Goal: Task Accomplishment & Management: Complete application form

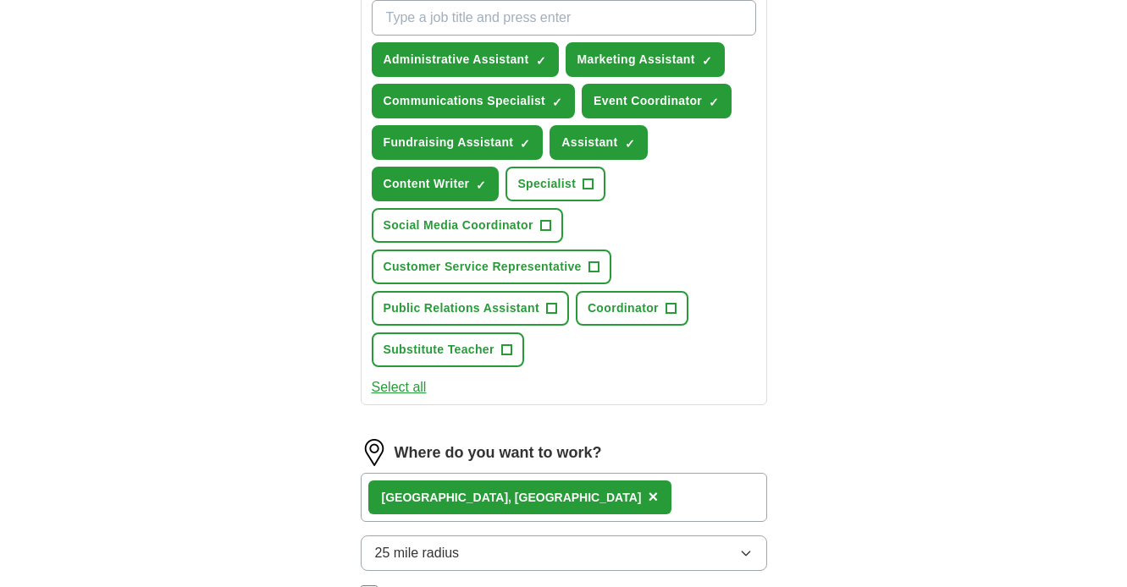
scroll to position [637, 0]
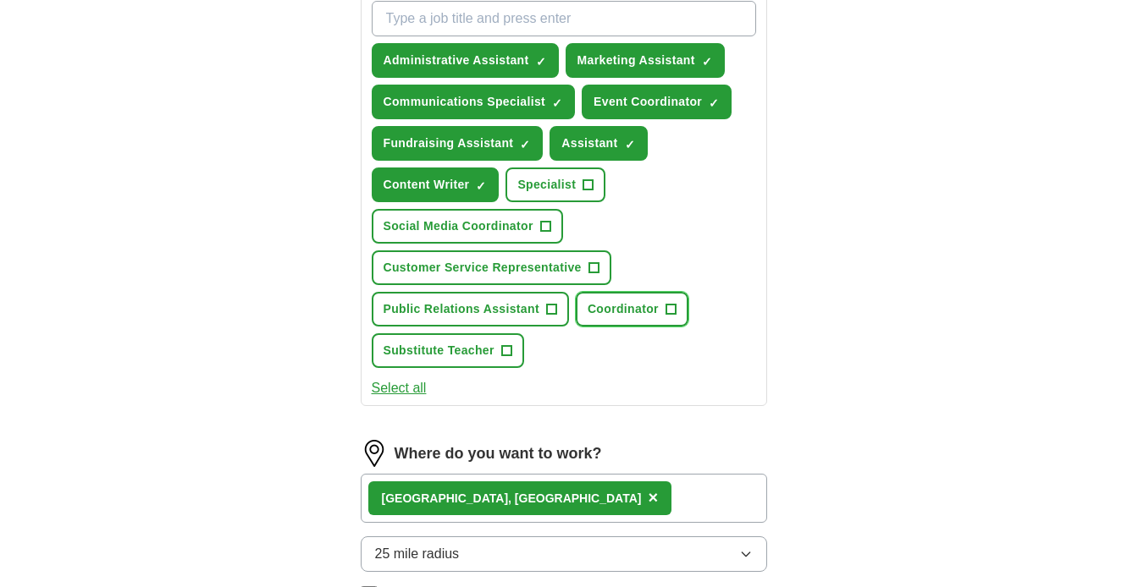
click at [626, 317] on span "Coordinator" at bounding box center [622, 309] width 71 height 18
click at [401, 389] on button "Select all" at bounding box center [399, 388] width 55 height 20
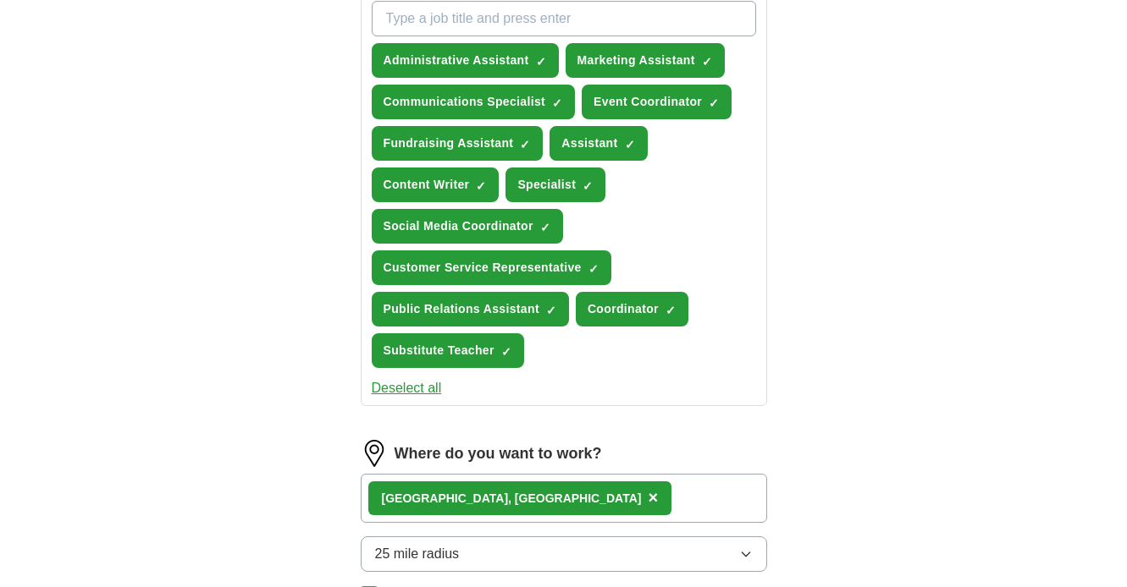
click at [401, 389] on button "Deselect all" at bounding box center [407, 388] width 70 height 20
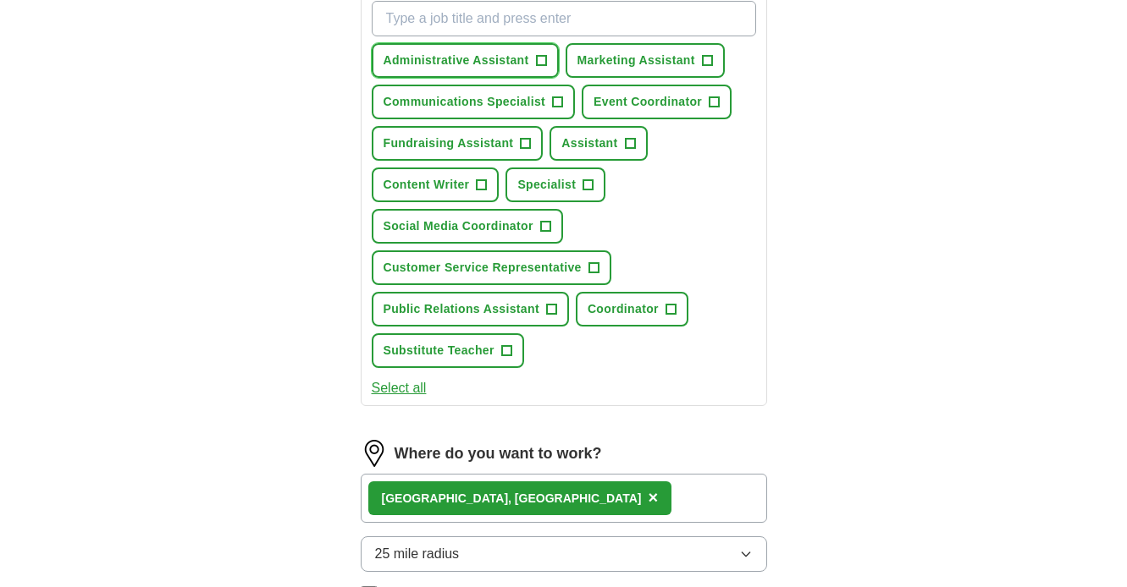
click at [486, 64] on span "Administrative Assistant" at bounding box center [456, 61] width 146 height 18
click at [481, 94] on span "Communications Specialist" at bounding box center [464, 102] width 163 height 18
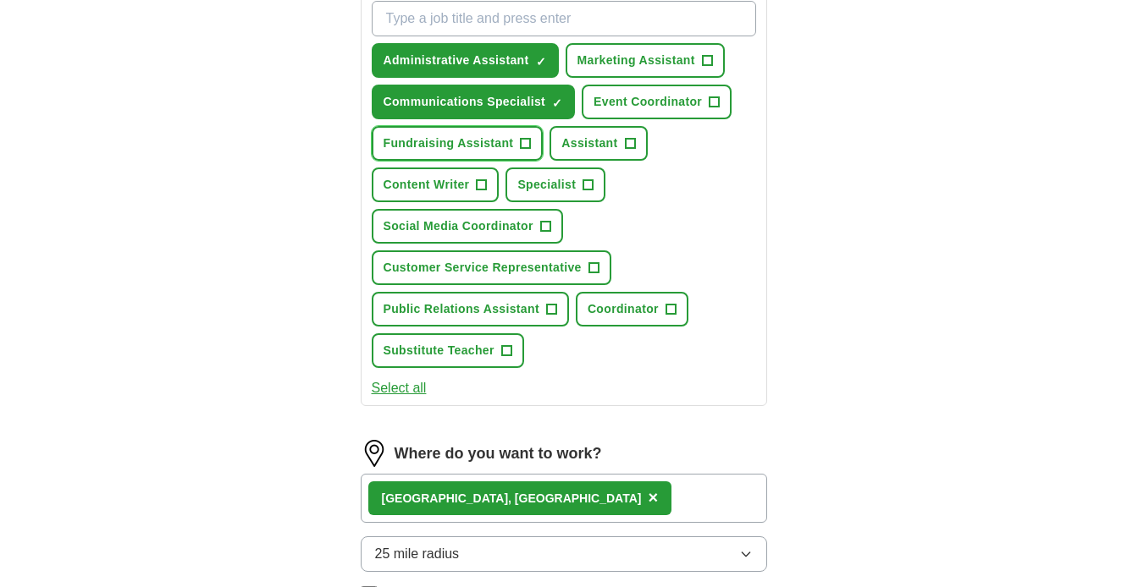
click at [460, 140] on span "Fundraising Assistant" at bounding box center [448, 144] width 130 height 18
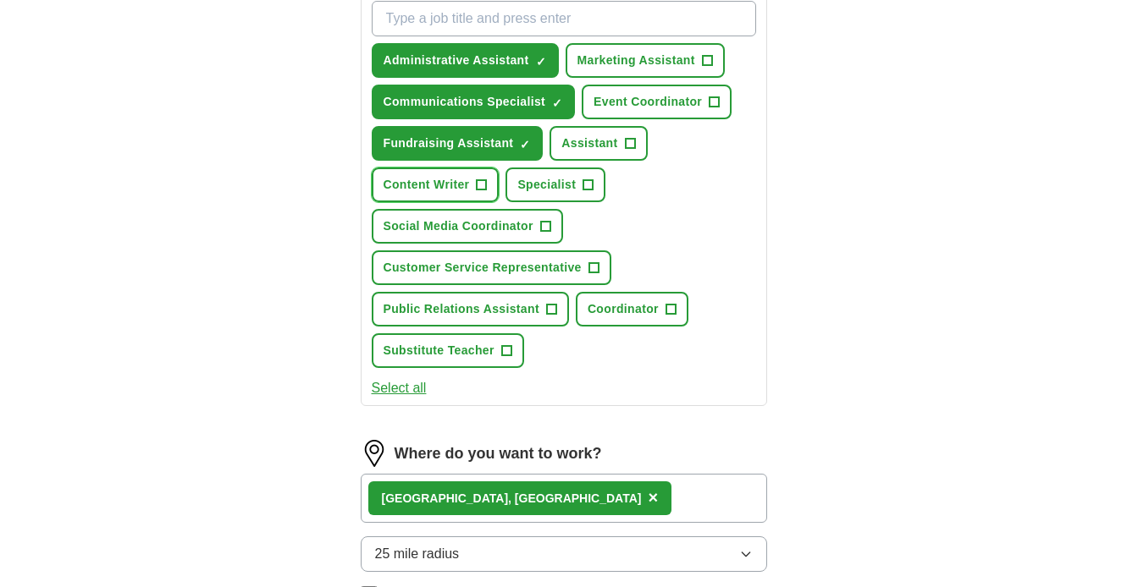
click at [433, 197] on button "Content Writer +" at bounding box center [436, 185] width 128 height 35
click at [560, 185] on span "Specialist" at bounding box center [546, 185] width 58 height 18
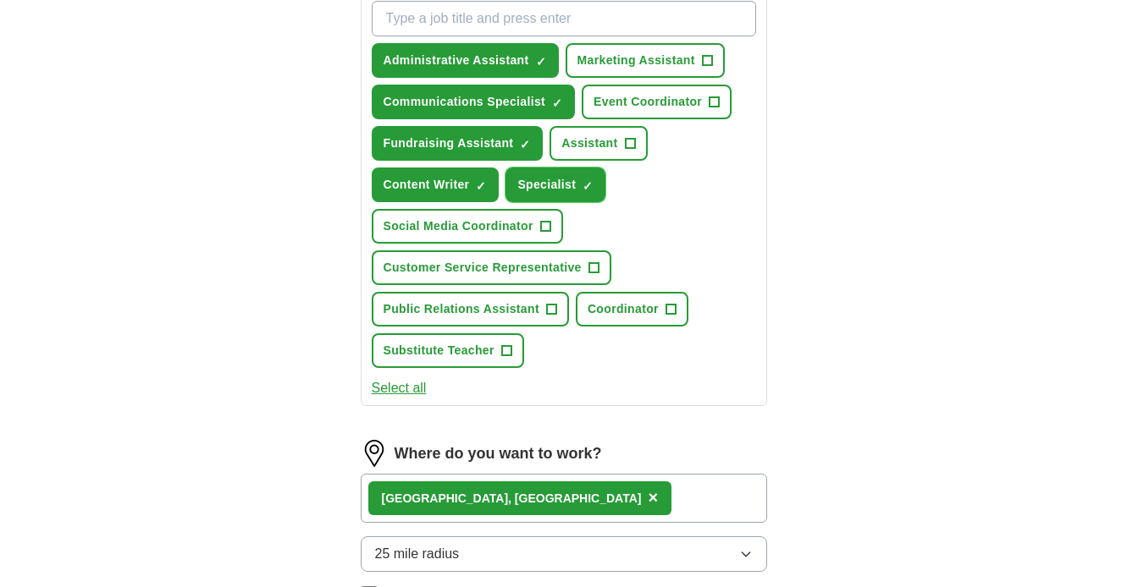
click at [0, 0] on span "×" at bounding box center [0, 0] width 0 height 0
click at [601, 129] on button "Assistant +" at bounding box center [597, 143] width 97 height 35
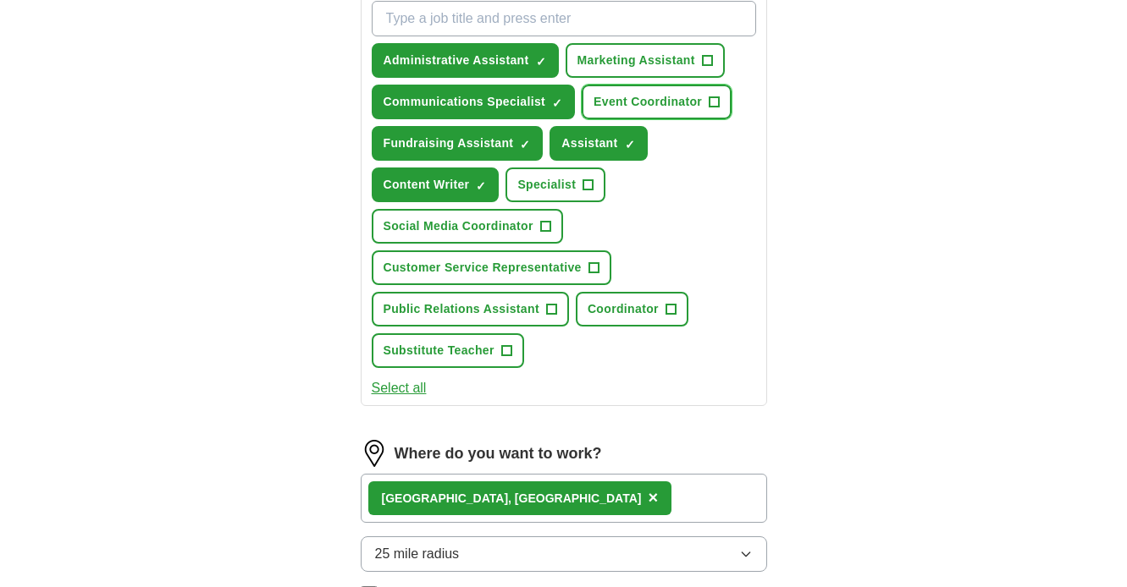
click at [624, 101] on span "Event Coordinator" at bounding box center [647, 102] width 108 height 18
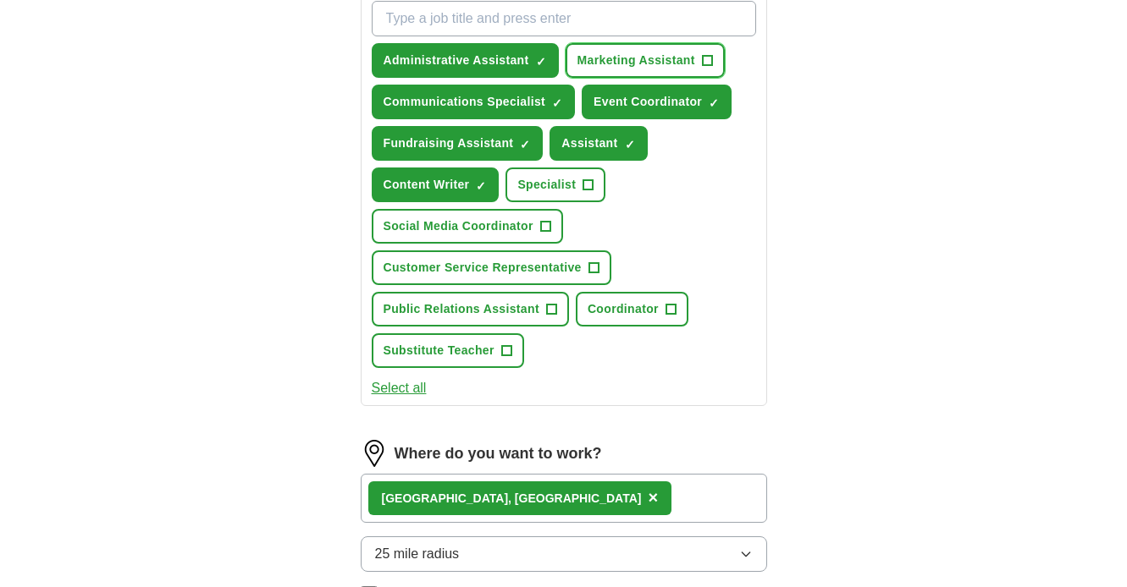
click at [620, 58] on span "Marketing Assistant" at bounding box center [636, 61] width 118 height 18
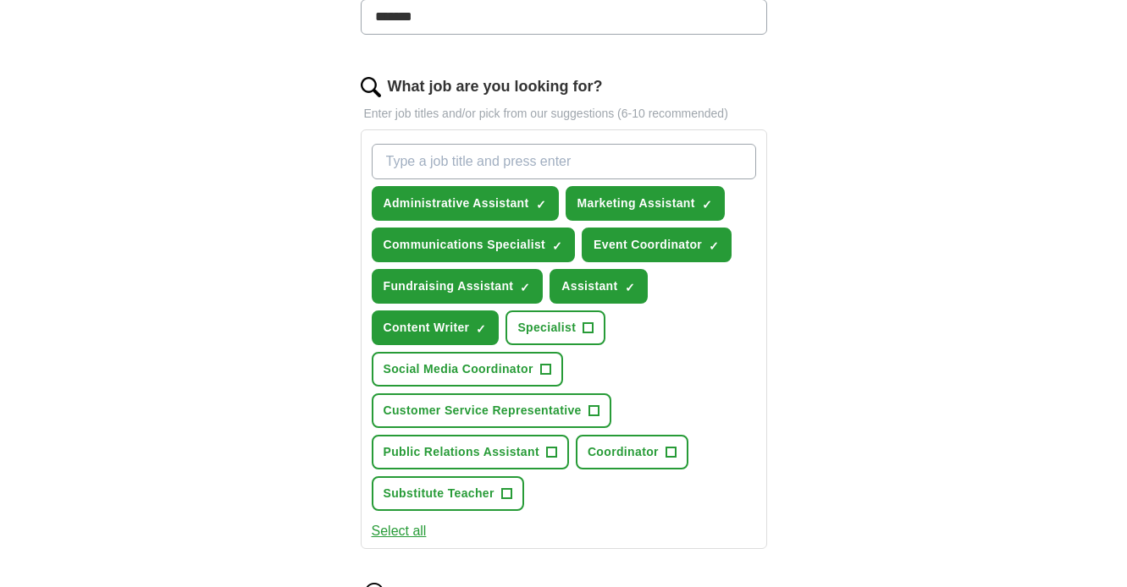
click at [526, 159] on input "What job are you looking for?" at bounding box center [564, 162] width 384 height 36
type input "outreach"
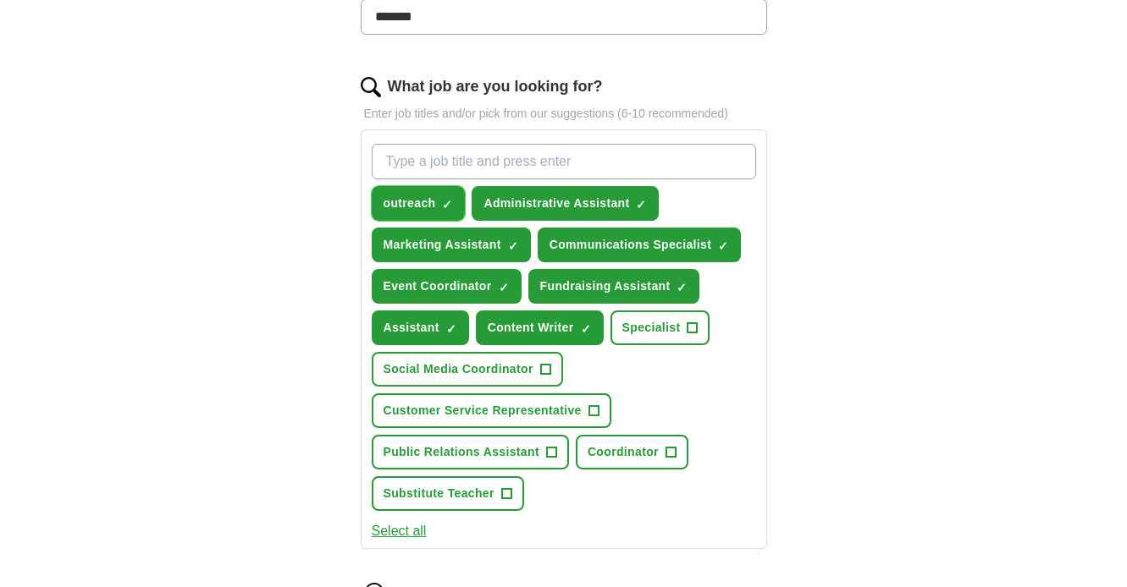
click at [0, 0] on span "×" at bounding box center [0, 0] width 0 height 0
click at [439, 158] on input "What job are you looking for?" at bounding box center [564, 162] width 384 height 36
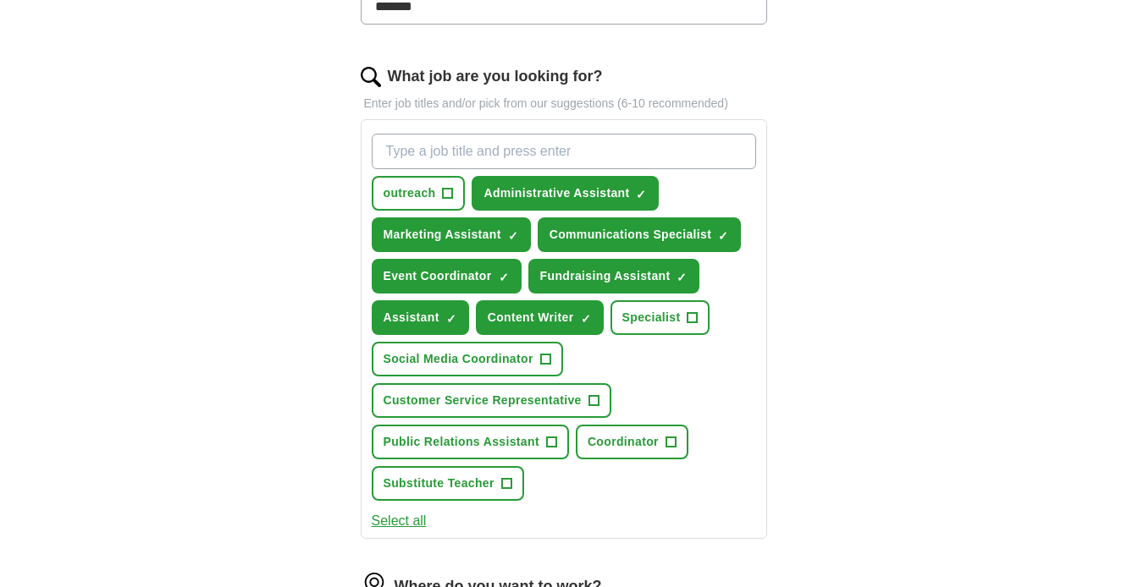
scroll to position [505, 0]
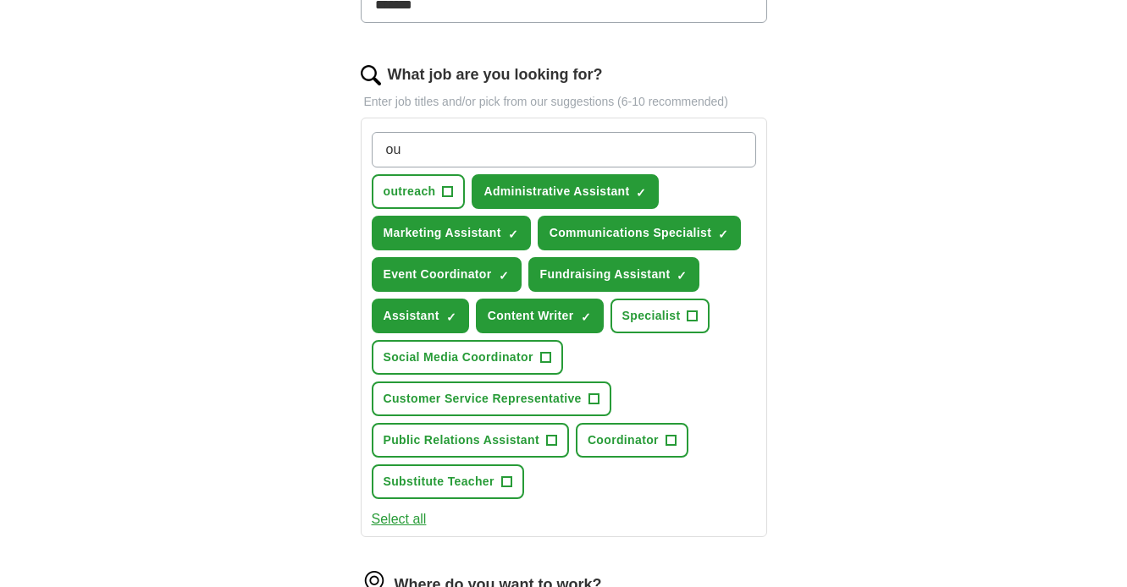
type input "o"
type input "community outreach"
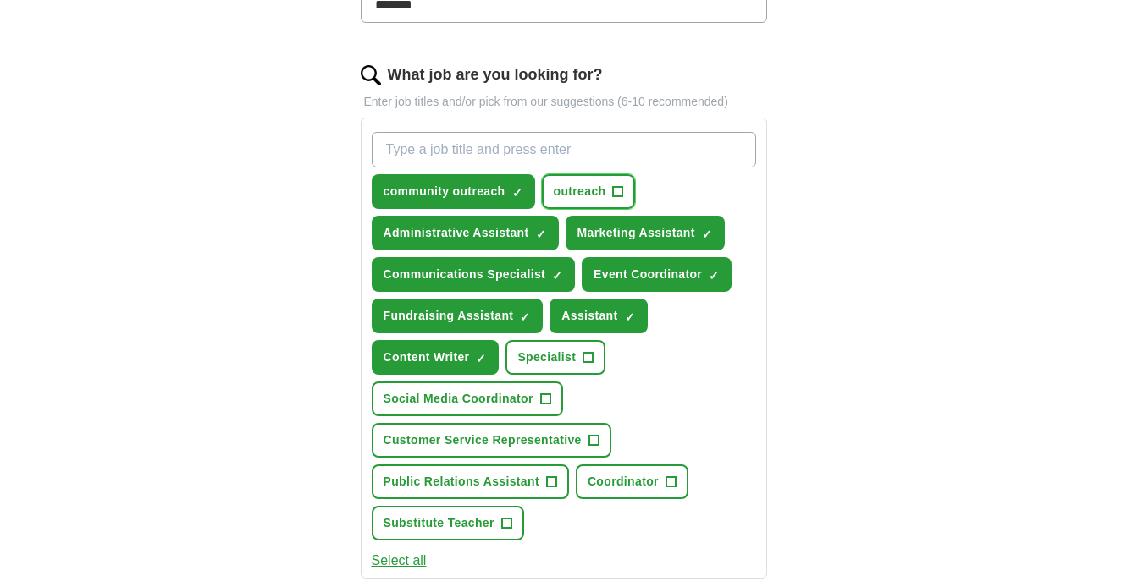
click at [609, 191] on button "outreach +" at bounding box center [589, 191] width 94 height 35
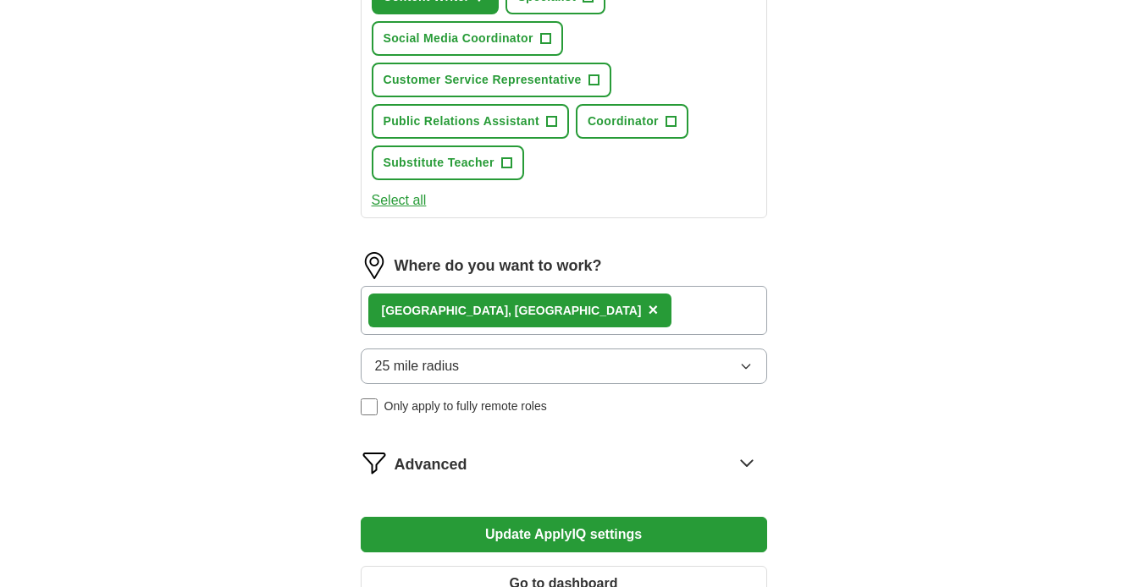
scroll to position [881, 0]
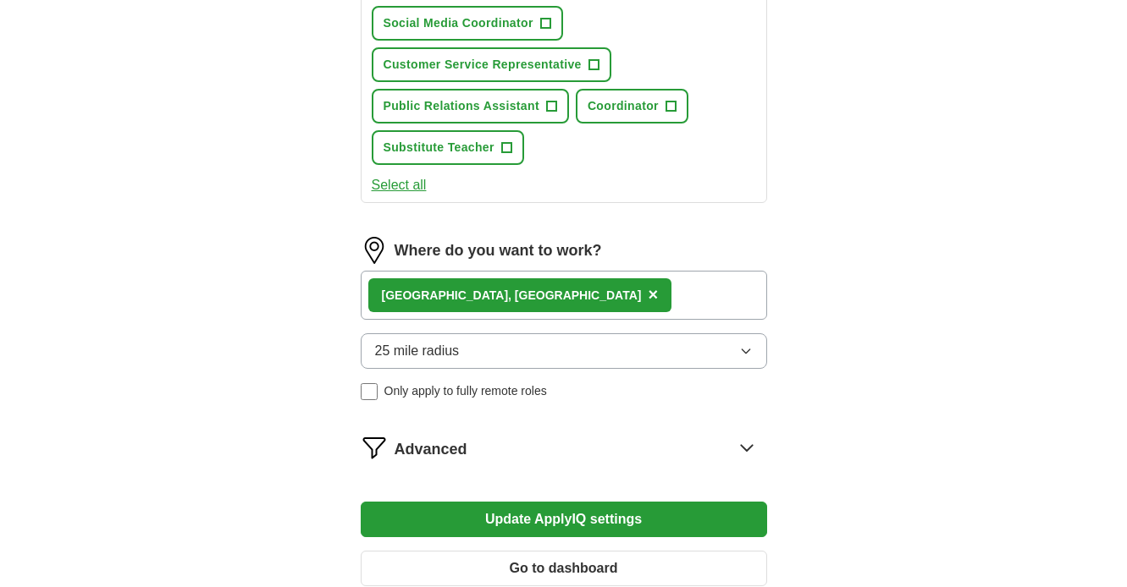
click at [425, 352] on span "25 mile radius" at bounding box center [417, 351] width 85 height 20
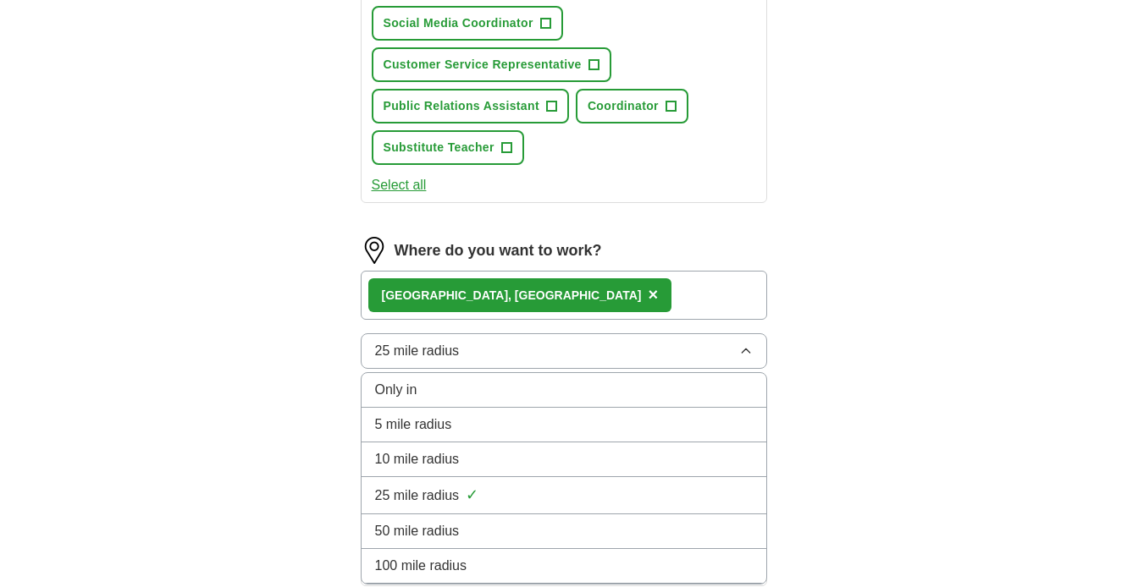
click at [425, 352] on span "25 mile radius" at bounding box center [417, 351] width 85 height 20
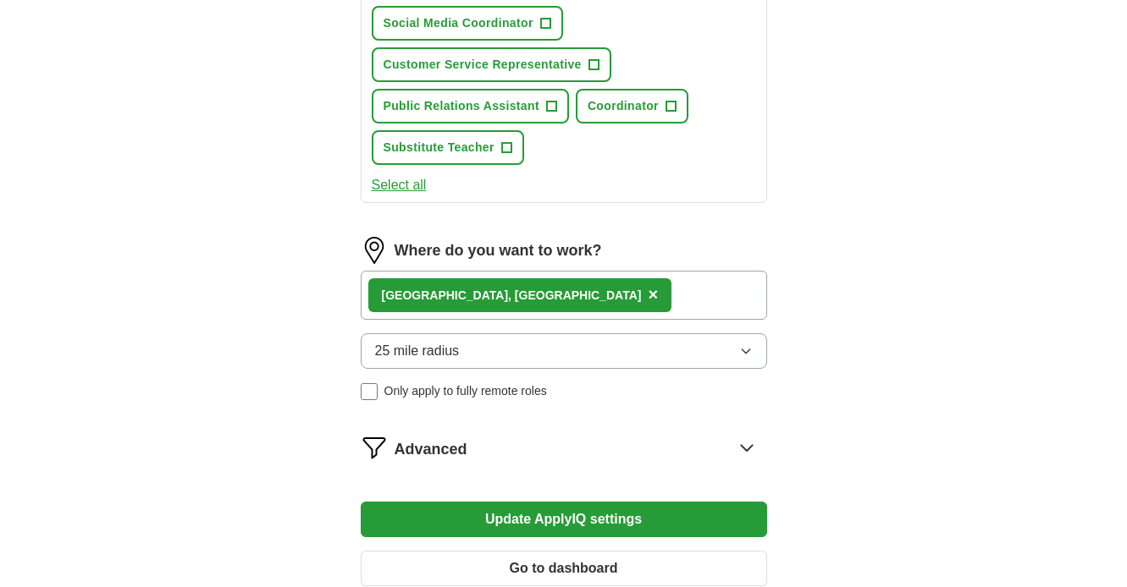
scroll to position [1082, 0]
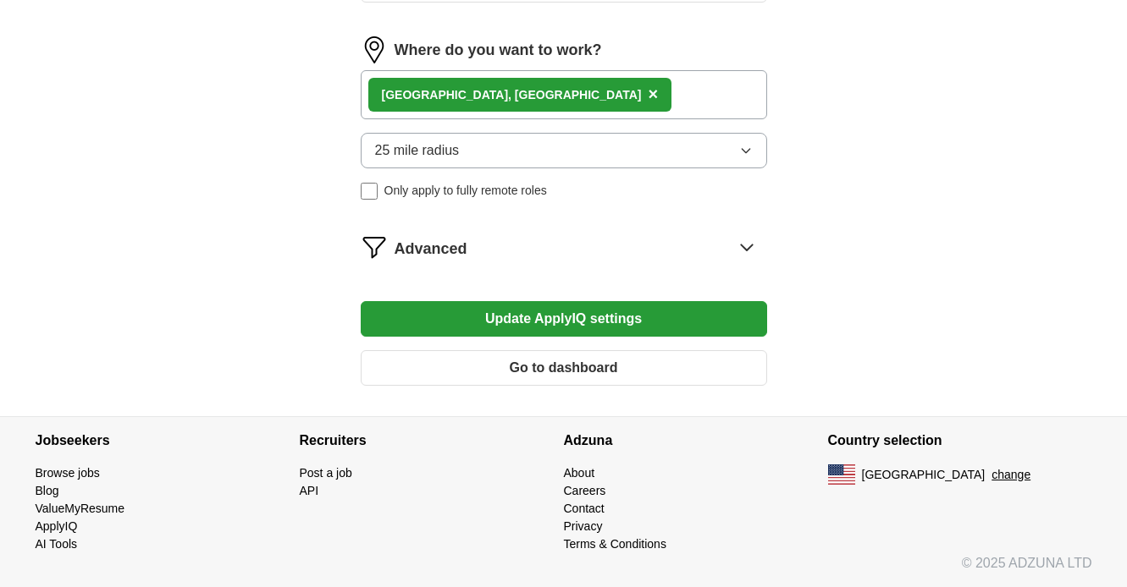
click at [510, 307] on button "Update ApplyIQ settings" at bounding box center [564, 319] width 406 height 36
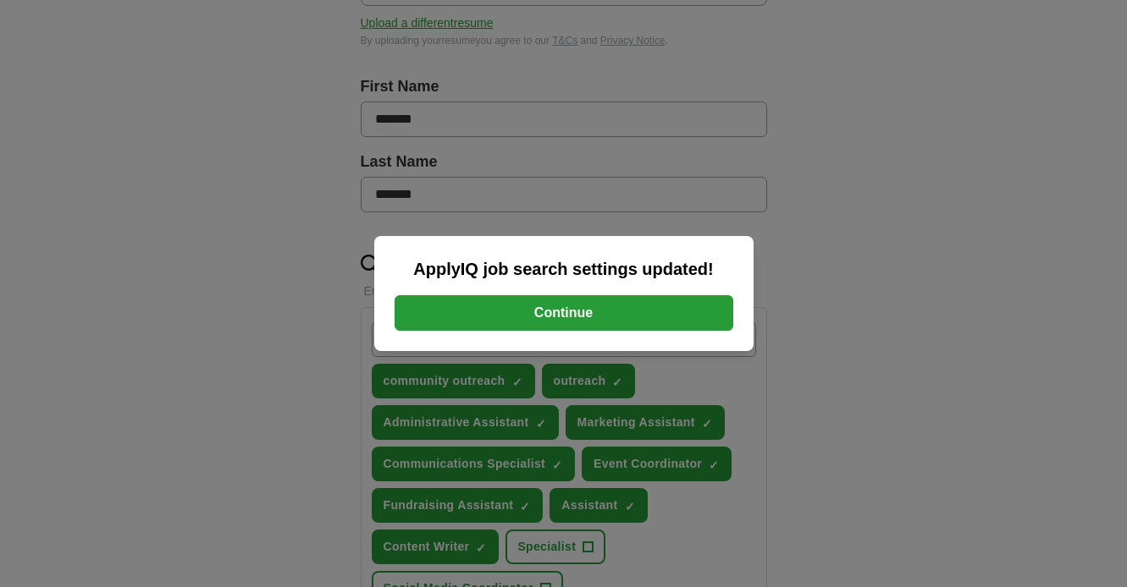
scroll to position [186, 0]
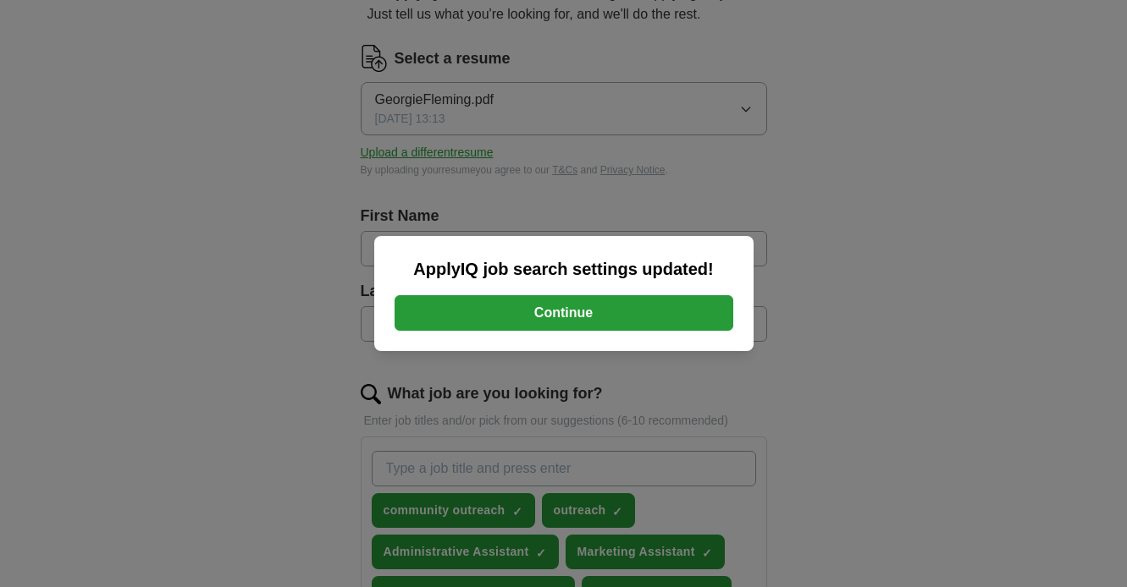
click at [536, 320] on button "Continue" at bounding box center [563, 313] width 339 height 36
